Goal: Task Accomplishment & Management: Complete application form

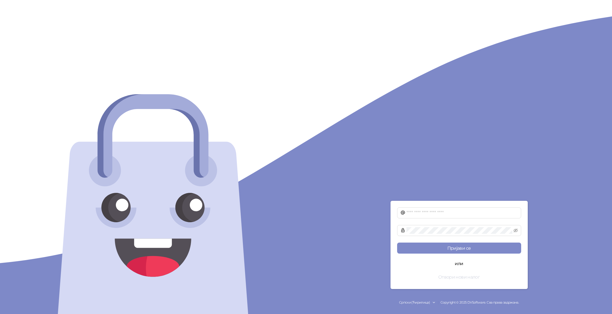
click at [452, 280] on button "Отвори нови налог" at bounding box center [459, 276] width 124 height 11
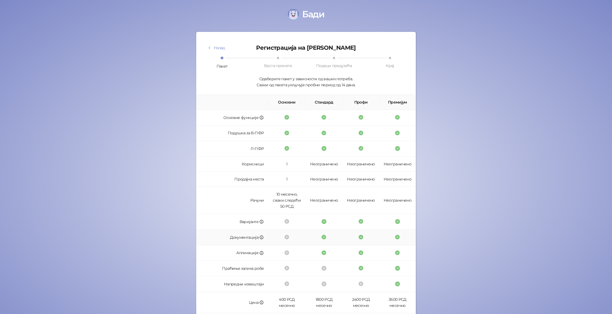
scroll to position [44, 0]
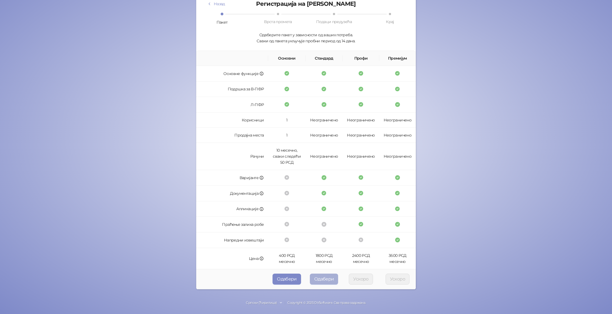
click at [330, 281] on button "Одабери" at bounding box center [324, 279] width 29 height 11
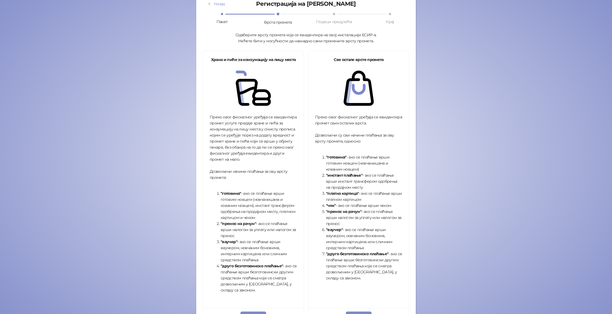
scroll to position [85, 0]
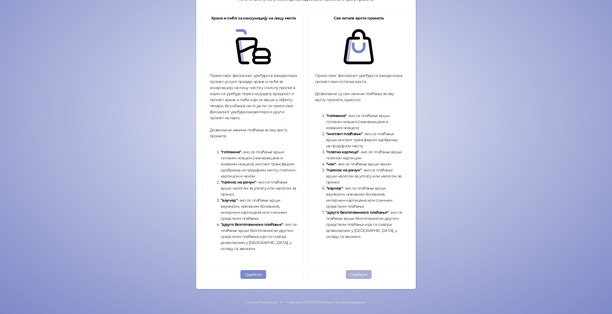
click at [362, 277] on button "Одабери" at bounding box center [359, 274] width 26 height 9
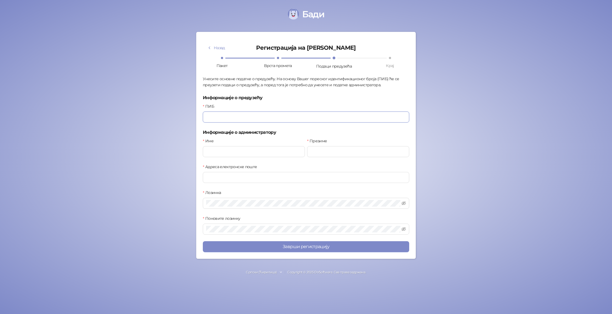
click at [288, 116] on input "ПИБ" at bounding box center [306, 117] width 207 height 11
type input "*********"
type input "*****"
type input "**********"
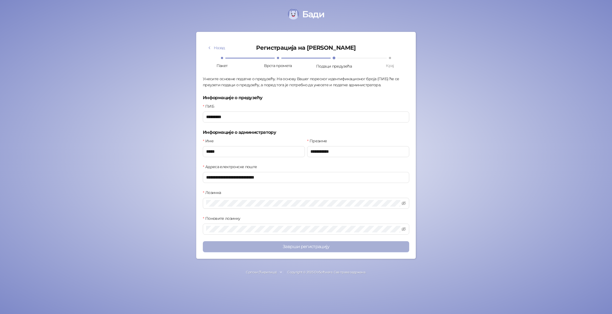
click at [307, 243] on button "Заврши регистрацију" at bounding box center [306, 246] width 207 height 11
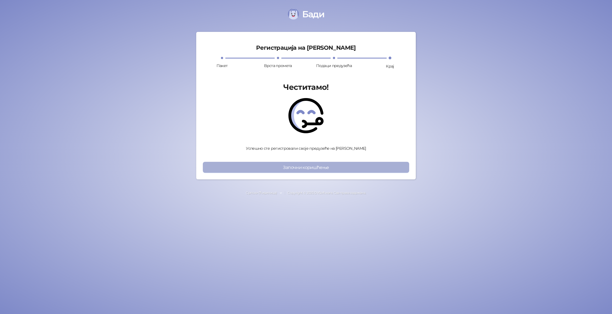
click at [310, 168] on button "Започни коришћење" at bounding box center [306, 167] width 207 height 11
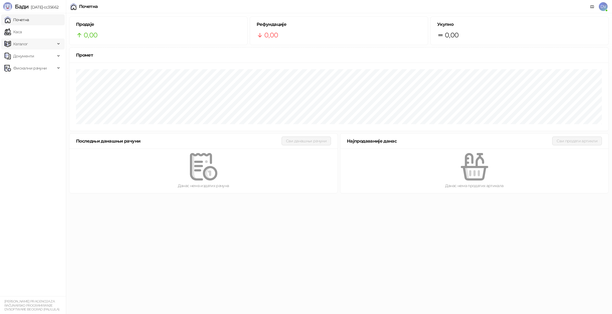
click at [42, 46] on span "Каталог" at bounding box center [29, 43] width 51 height 11
click at [32, 81] on link "Артикли" at bounding box center [19, 80] width 25 height 11
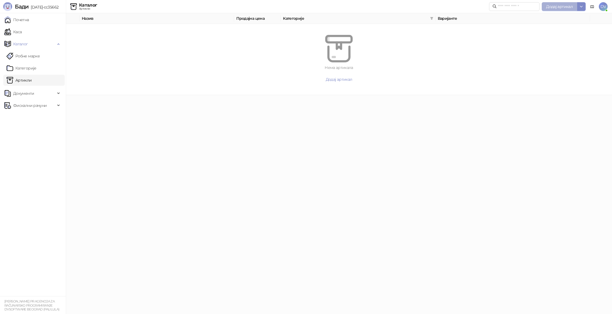
click at [553, 8] on span "Додај артикал" at bounding box center [560, 6] width 27 height 5
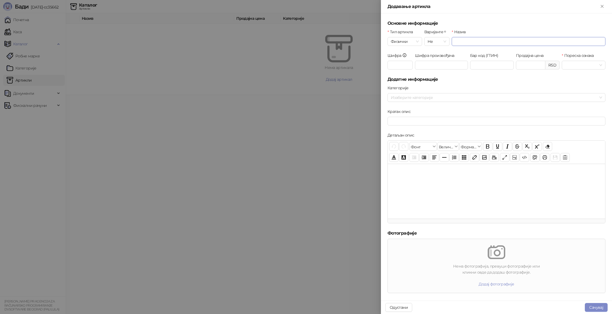
click at [505, 37] on input "Назив" at bounding box center [529, 41] width 154 height 9
type input "**********"
type input "*"
type input "******"
click at [596, 62] on input "Пореска ознака" at bounding box center [582, 65] width 32 height 8
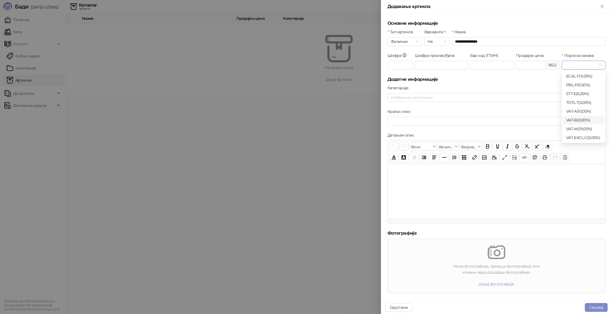
click at [596, 119] on div "VAT - B ( 0,00 %)" at bounding box center [584, 120] width 35 height 6
click at [591, 309] on button "Сачувај" at bounding box center [596, 307] width 23 height 9
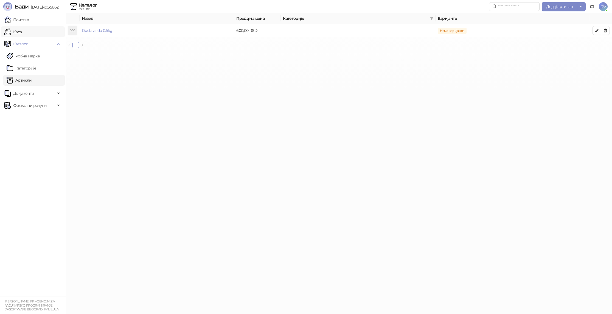
click at [21, 32] on link "Каса" at bounding box center [12, 31] width 17 height 11
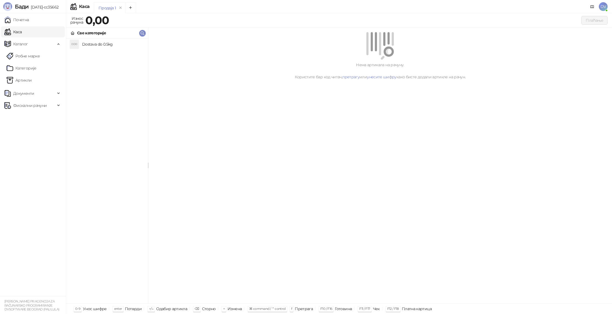
click at [87, 45] on h4 "Dostava do 0.5kg" at bounding box center [113, 44] width 62 height 9
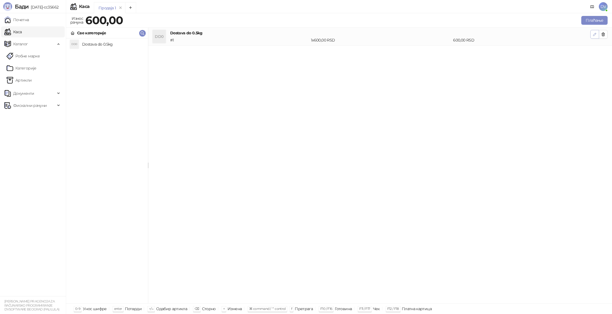
click at [596, 35] on icon "button" at bounding box center [595, 34] width 4 height 4
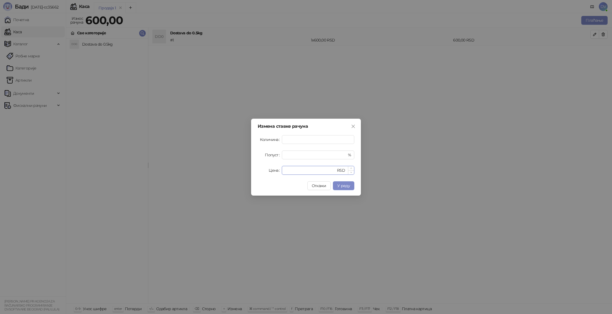
click at [289, 169] on input "***" at bounding box center [310, 170] width 51 height 8
type input "***"
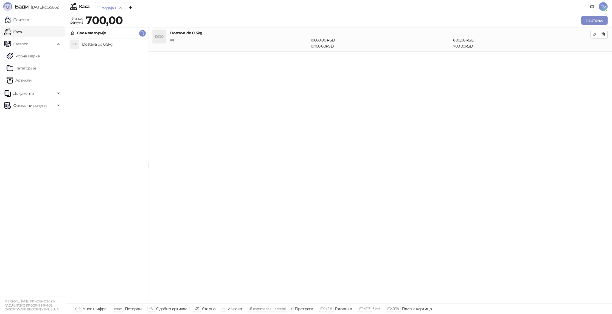
click at [429, 46] on div "1 x 600,00 RSD 1 x 700,00 RSD" at bounding box center [381, 43] width 142 height 12
click at [604, 7] on span "DV" at bounding box center [603, 6] width 9 height 9
click at [530, 64] on link "Подешавања" at bounding box center [529, 64] width 32 height 5
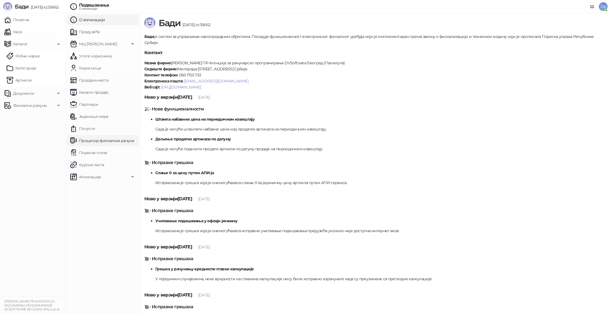
click at [101, 142] on link "Процесор фискалних рачуна" at bounding box center [102, 140] width 64 height 11
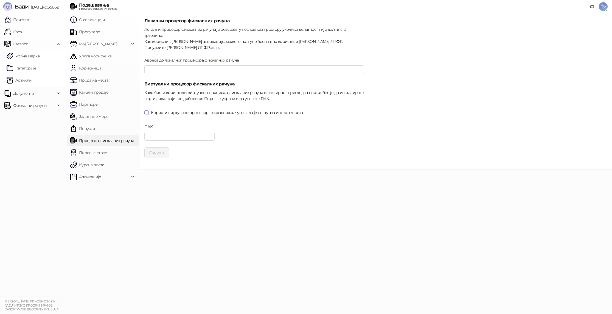
click at [149, 110] on span "Користи виртуални процесор фискалних рачуна када је доступна интернет веза" at bounding box center [227, 113] width 157 height 6
click at [166, 132] on input "ПАК" at bounding box center [179, 136] width 70 height 9
click at [231, 124] on div "ПАК" at bounding box center [254, 136] width 224 height 24
click at [184, 133] on input "ПАК" at bounding box center [179, 136] width 70 height 9
paste input "******"
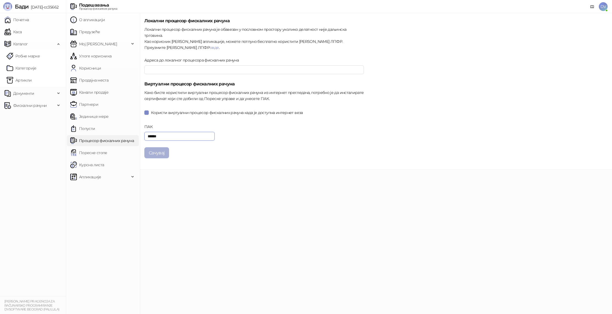
type input "******"
click at [158, 147] on button "Сачувај" at bounding box center [156, 152] width 25 height 11
click at [15, 34] on link "Каса" at bounding box center [12, 31] width 17 height 11
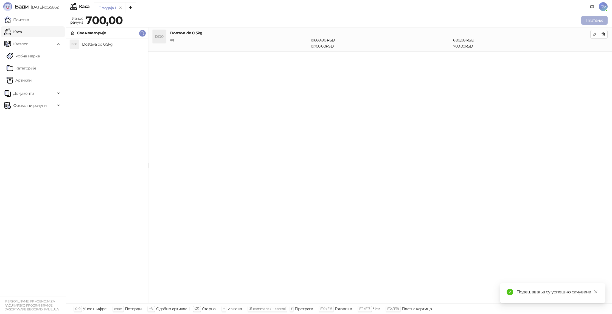
click at [590, 22] on button "Плаћање" at bounding box center [595, 20] width 26 height 9
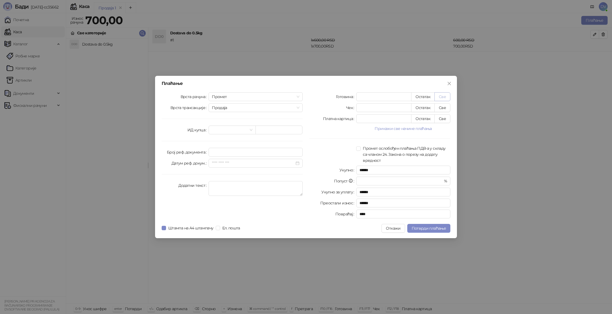
click at [447, 96] on button "Све" at bounding box center [443, 96] width 16 height 9
type input "***"
type input "****"
click at [408, 129] on button "Прикажи све начине плаћања" at bounding box center [404, 128] width 94 height 7
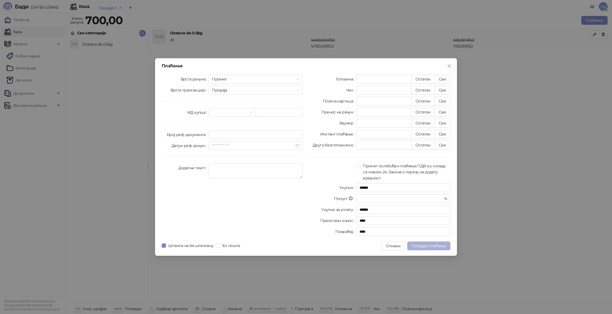
click at [431, 245] on span "Потврди плаћање" at bounding box center [429, 245] width 34 height 5
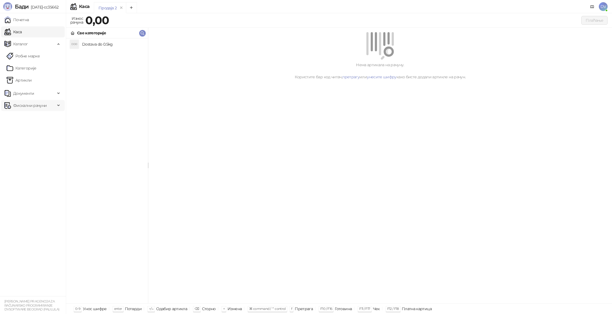
click at [37, 102] on span "Фискални рачуни" at bounding box center [30, 105] width 34 height 11
click at [29, 118] on link "Издати рачуни" at bounding box center [25, 117] width 37 height 11
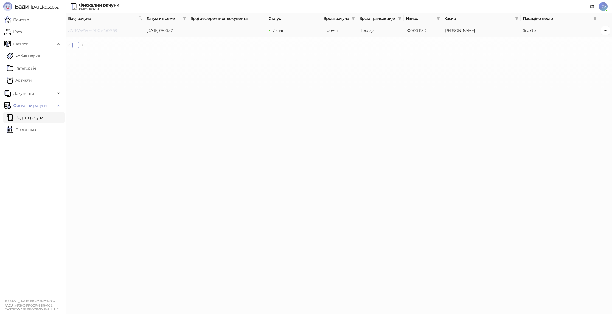
click at [93, 30] on link "ZAY6VWWE-Dt1Ov2o0-269" at bounding box center [92, 30] width 49 height 5
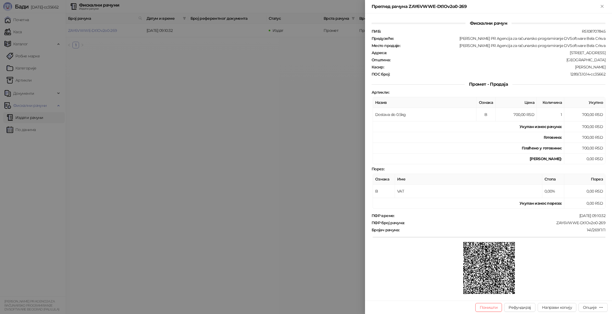
click at [301, 137] on div at bounding box center [306, 157] width 612 height 314
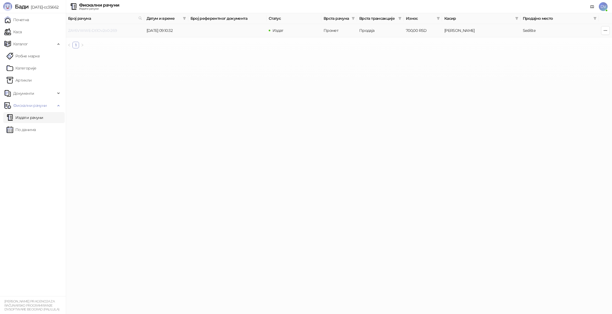
click at [98, 29] on link "ZAY6VWWE-Dt1Ov2o0-269" at bounding box center [92, 30] width 49 height 5
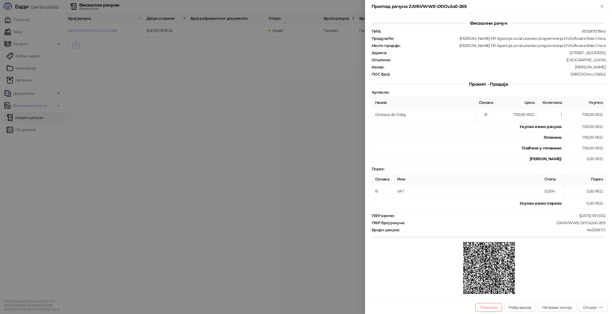
click at [168, 82] on div at bounding box center [306, 157] width 612 height 314
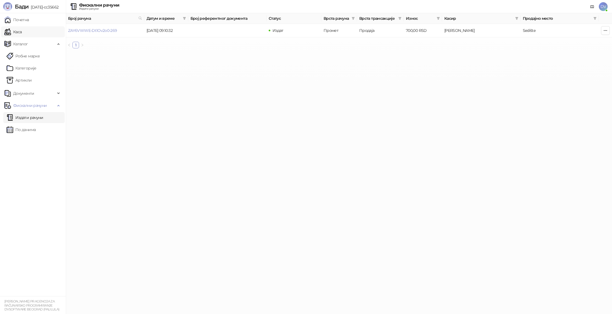
click at [22, 30] on link "Каса" at bounding box center [12, 31] width 17 height 11
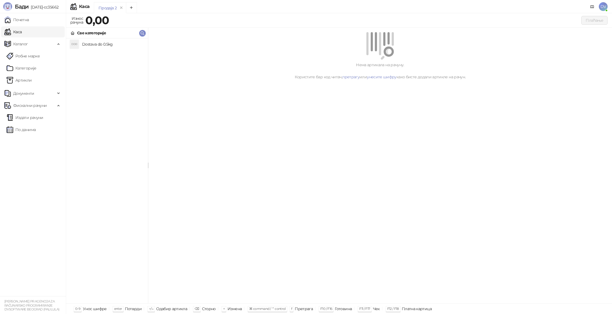
click at [85, 45] on h4 "Dostava do 0.5kg" at bounding box center [113, 44] width 62 height 9
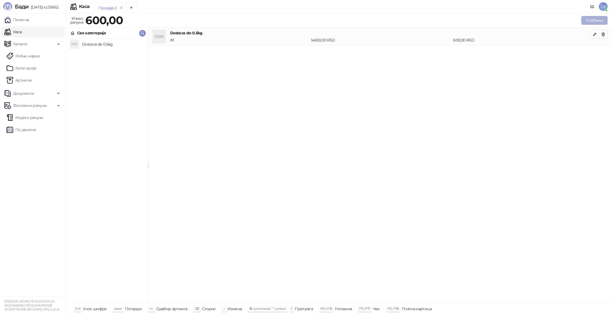
click at [596, 18] on button "Плаћање" at bounding box center [595, 20] width 26 height 9
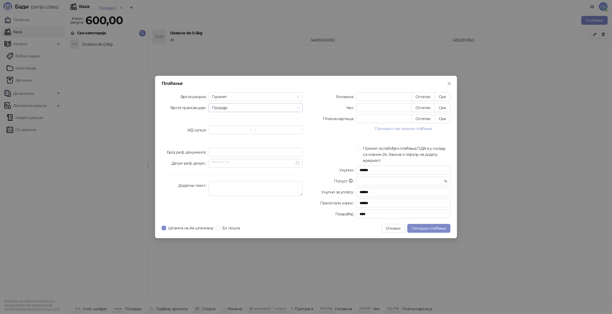
click at [240, 106] on span "Продаја" at bounding box center [256, 108] width 88 height 8
click at [229, 127] on div "Рефундација" at bounding box center [255, 127] width 85 height 6
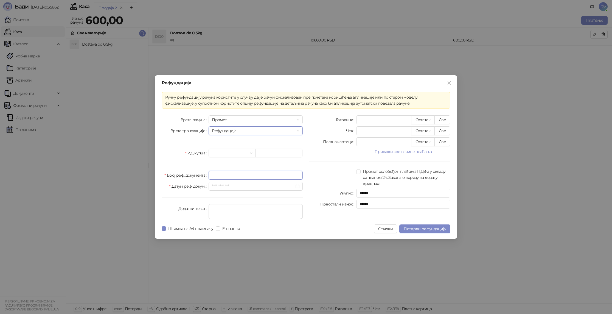
click at [233, 174] on input "Број реф. документа" at bounding box center [256, 175] width 94 height 9
click at [207, 198] on div "Врста рачуна Промет Врста трансакције Рефундација ИД купца Број реф. документа …" at bounding box center [232, 168] width 148 height 106
click at [388, 232] on button "Откажи" at bounding box center [385, 228] width 23 height 9
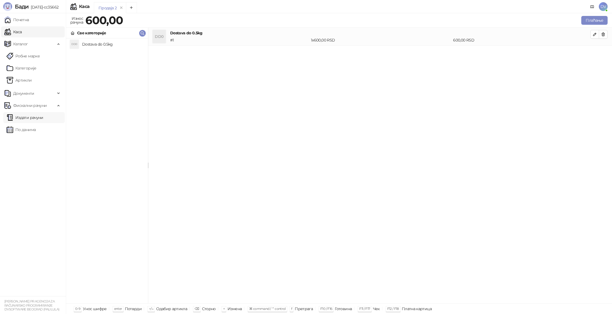
click at [29, 119] on link "Издати рачуни" at bounding box center [25, 117] width 37 height 11
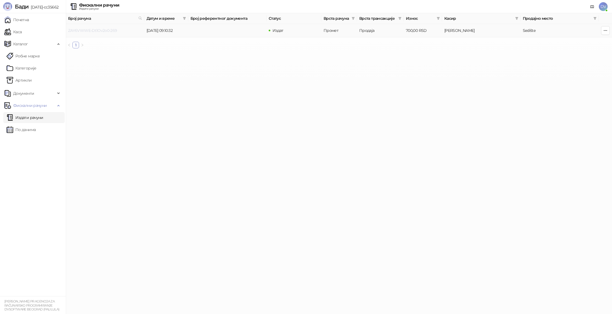
click at [110, 32] on link "ZAY6VWWE-Dt1Ov2o0-269" at bounding box center [92, 30] width 49 height 5
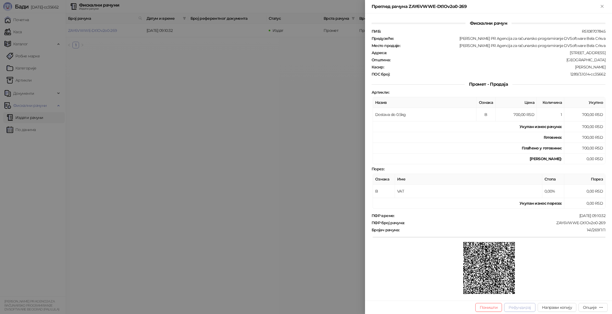
click at [520, 306] on button "Рефундирај" at bounding box center [520, 307] width 31 height 9
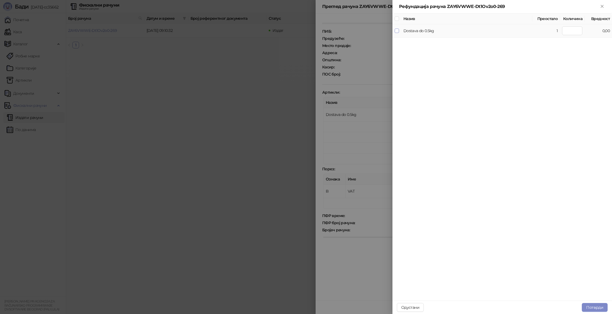
type input "*"
click at [593, 305] on button "Потврди" at bounding box center [595, 307] width 26 height 9
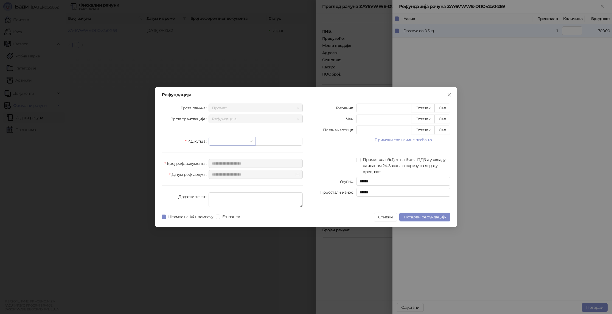
click at [236, 142] on input "search" at bounding box center [229, 141] width 35 height 8
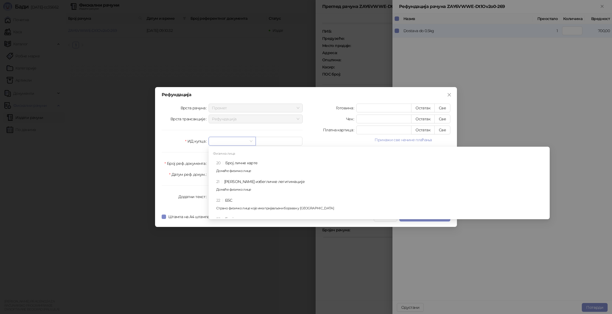
scroll to position [136, 0]
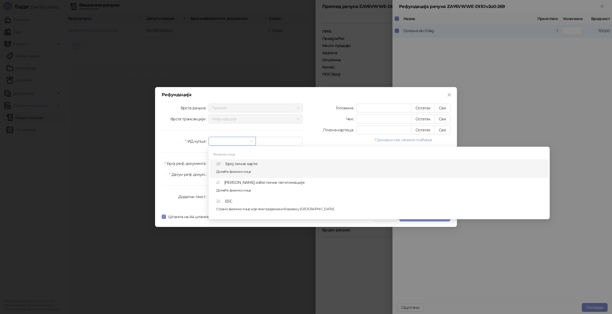
click at [239, 170] on p "Домаће физичко лице" at bounding box center [380, 171] width 329 height 3
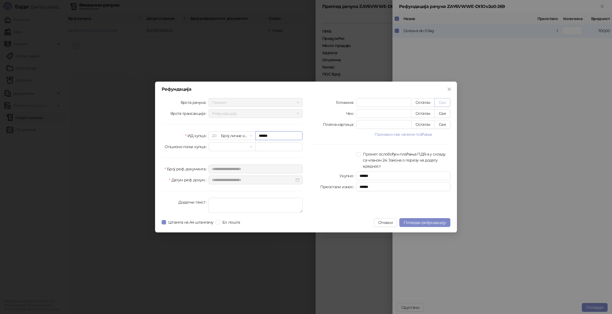
type input "******"
click at [444, 104] on button "Све" at bounding box center [443, 102] width 16 height 9
type input "***"
type input "****"
click at [423, 220] on span "Потврди рефундацију" at bounding box center [425, 222] width 42 height 5
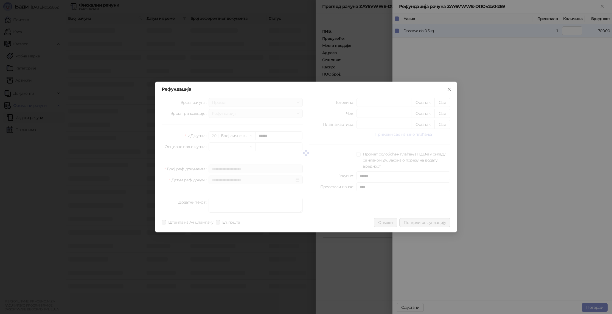
type input "*"
type input "****"
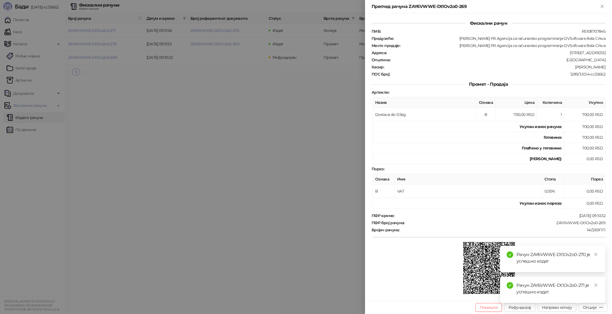
click at [258, 85] on div at bounding box center [306, 157] width 612 height 314
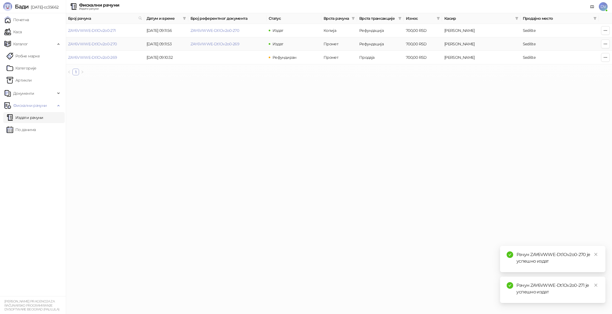
click at [95, 47] on td "ZAY6VWWE-Dt1Ov2o0-270" at bounding box center [105, 43] width 79 height 13
click at [100, 43] on link "ZAY6VWWE-Dt1Ov2o0-270" at bounding box center [92, 43] width 49 height 5
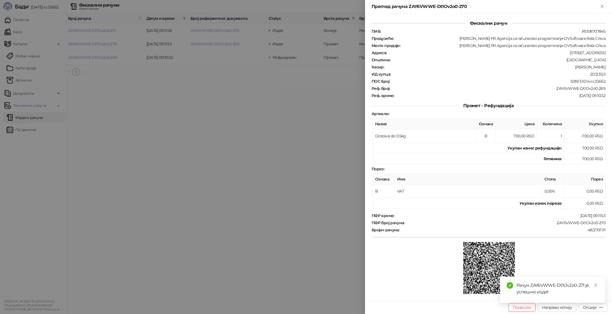
click at [185, 52] on div at bounding box center [306, 157] width 612 height 314
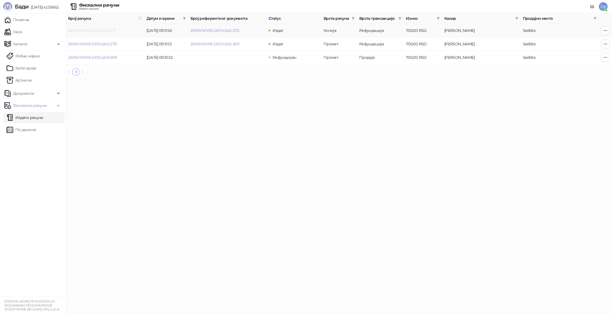
click at [83, 29] on link "ZAY6VWWE-Dt1Ov2o0-271" at bounding box center [92, 30] width 48 height 5
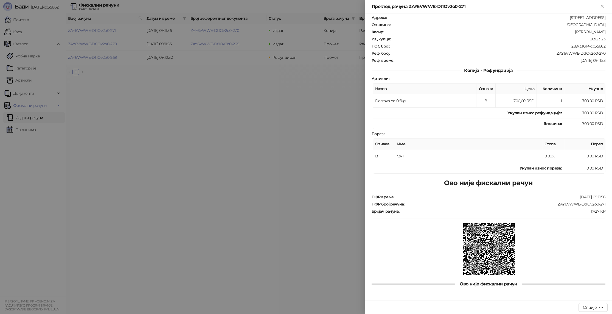
scroll to position [34, 0]
click at [325, 153] on div at bounding box center [306, 157] width 612 height 314
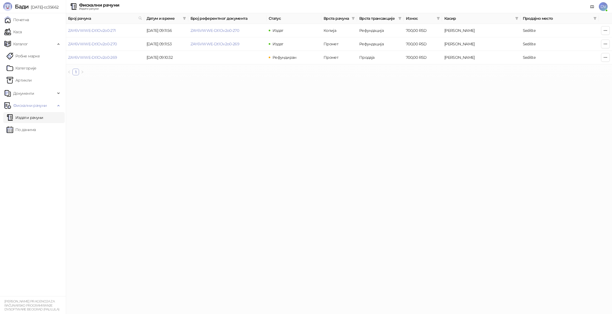
click at [585, 7] on div "Фискални рачуни Издати рачуни DV" at bounding box center [306, 6] width 604 height 13
drag, startPoint x: 80, startPoint y: 6, endPoint x: 102, endPoint y: 10, distance: 22.6
click at [102, 10] on div "Фискални рачуни Издати рачуни" at bounding box center [99, 6] width 40 height 7
click at [102, 10] on div "Издати рачуни" at bounding box center [99, 8] width 40 height 3
drag, startPoint x: 102, startPoint y: 10, endPoint x: 79, endPoint y: 7, distance: 23.0
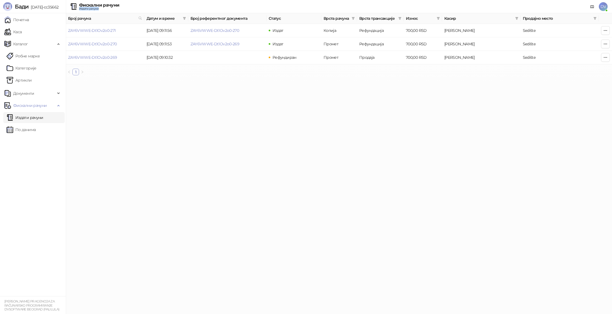
click at [79, 7] on div "Издати рачуни" at bounding box center [99, 8] width 40 height 3
click at [594, 7] on icon at bounding box center [593, 7] width 4 height 4
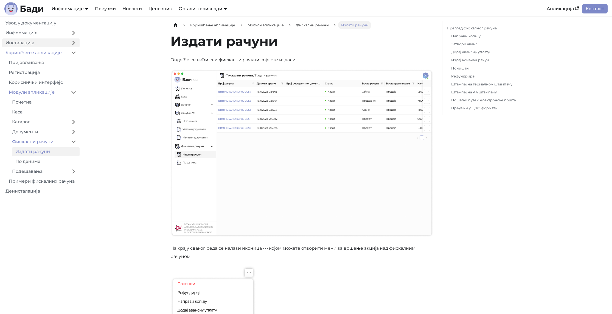
click at [66, 44] on link "Инсталација" at bounding box center [34, 42] width 65 height 9
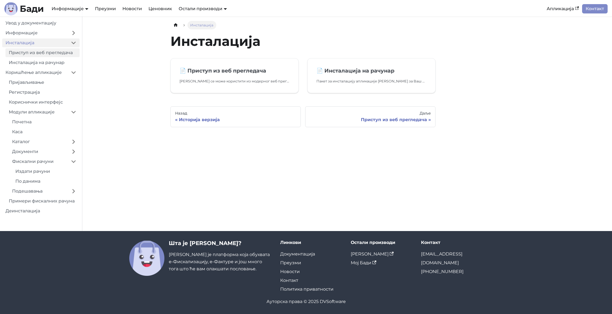
click at [66, 53] on link "Приступ из веб прегледача" at bounding box center [42, 52] width 74 height 9
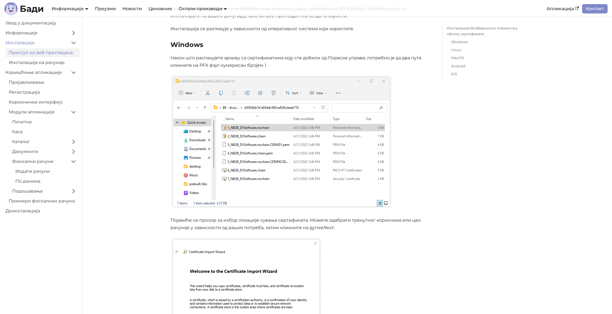
scroll to position [164, 0]
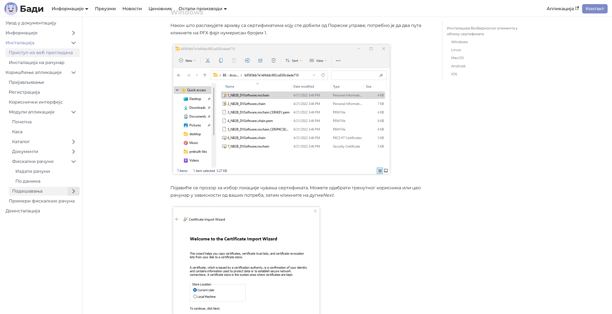
click at [74, 191] on button "Expand sidebar category 'Подешавања'" at bounding box center [74, 191] width 12 height 9
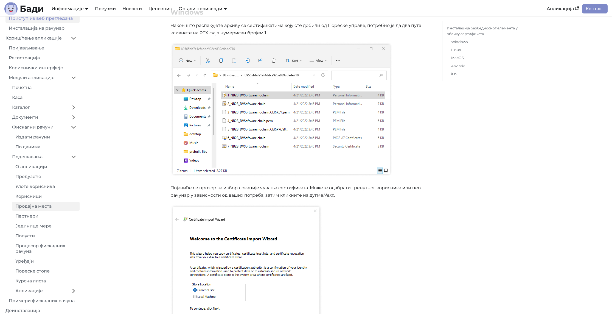
scroll to position [38, 0]
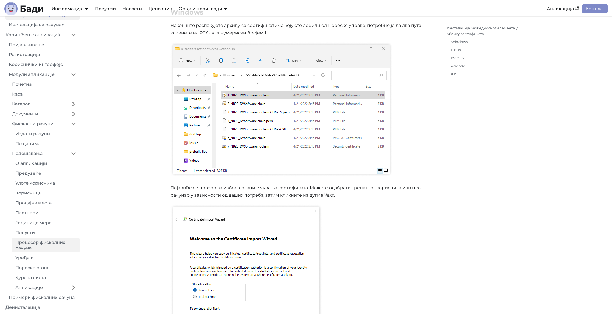
click at [43, 243] on link "Процесор фискалних рачуна" at bounding box center [46, 245] width 68 height 14
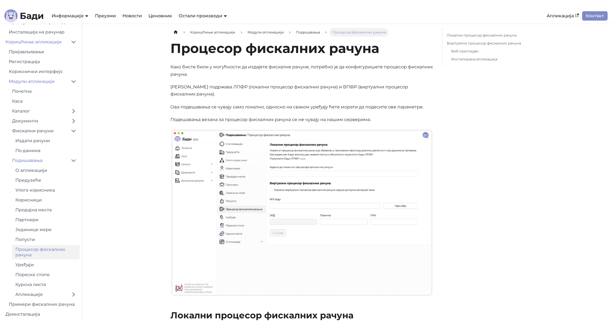
scroll to position [23, 0]
